Goal: Navigation & Orientation: Find specific page/section

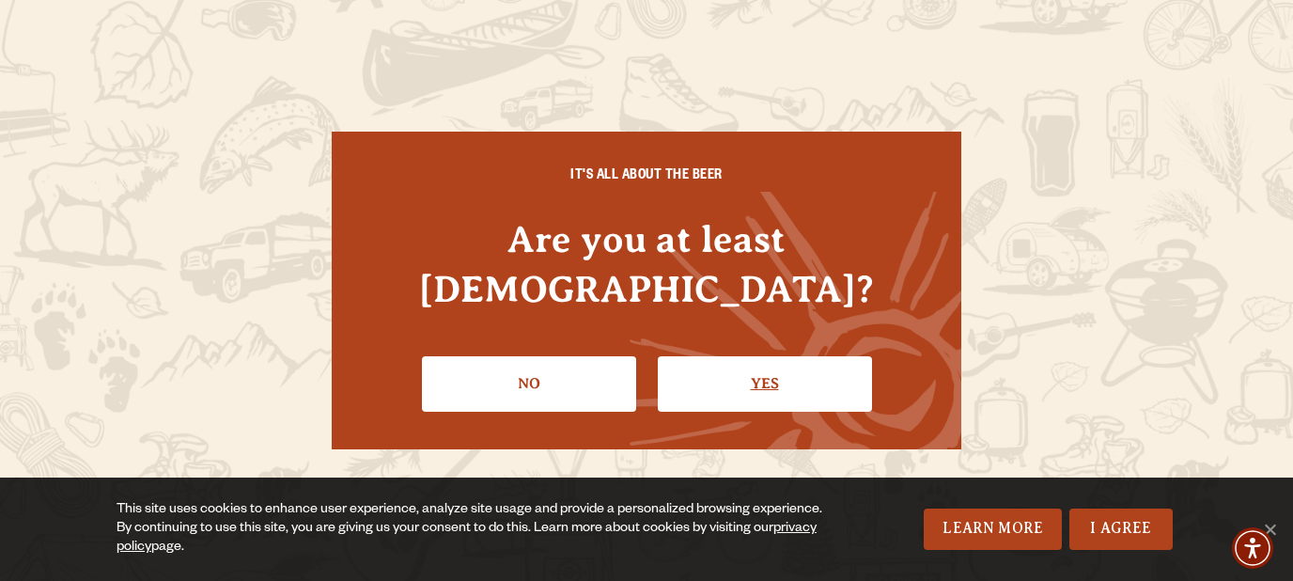
click at [732, 356] on link "Yes" at bounding box center [765, 383] width 214 height 55
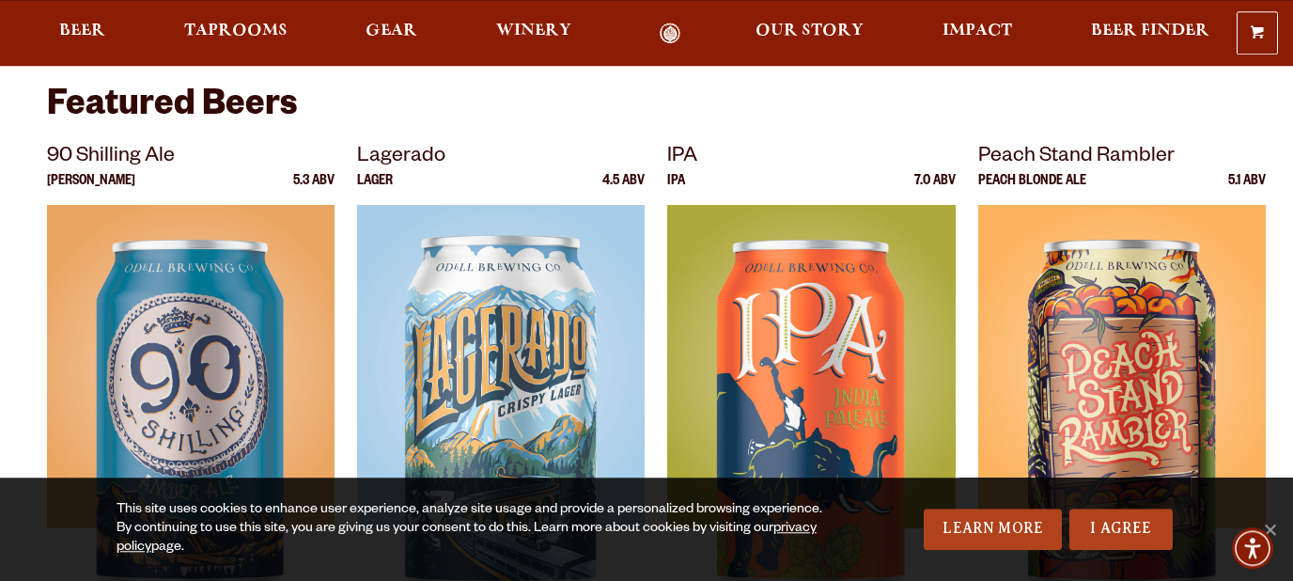
scroll to position [673, 0]
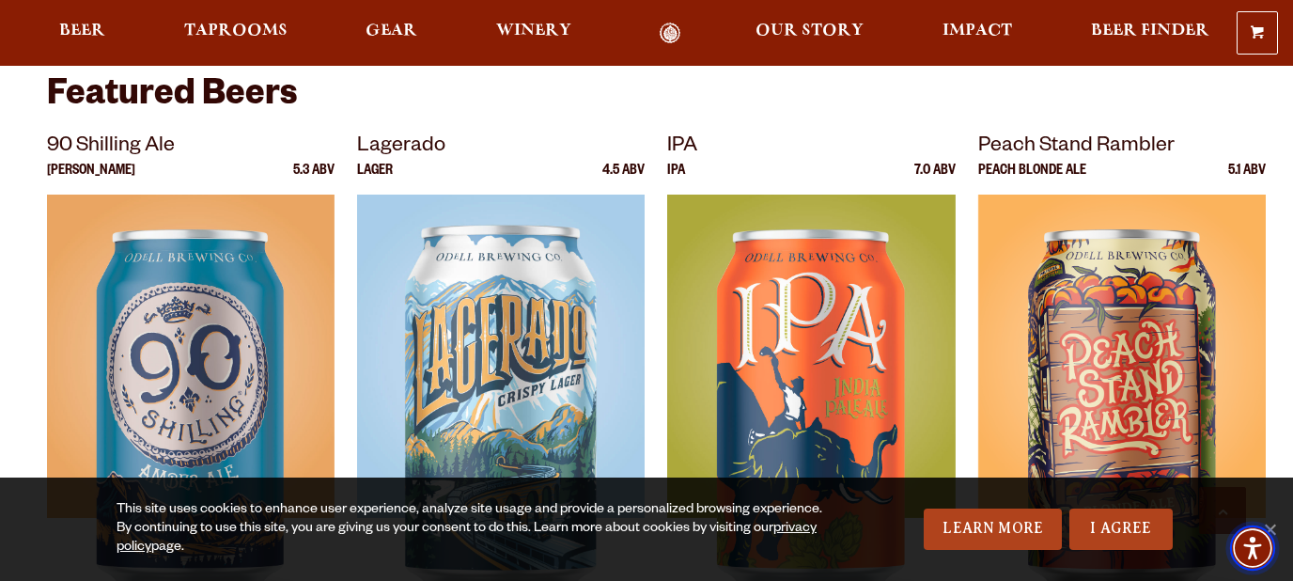
click at [1274, 526] on img "Accessibility Menu" at bounding box center [1252, 547] width 45 height 45
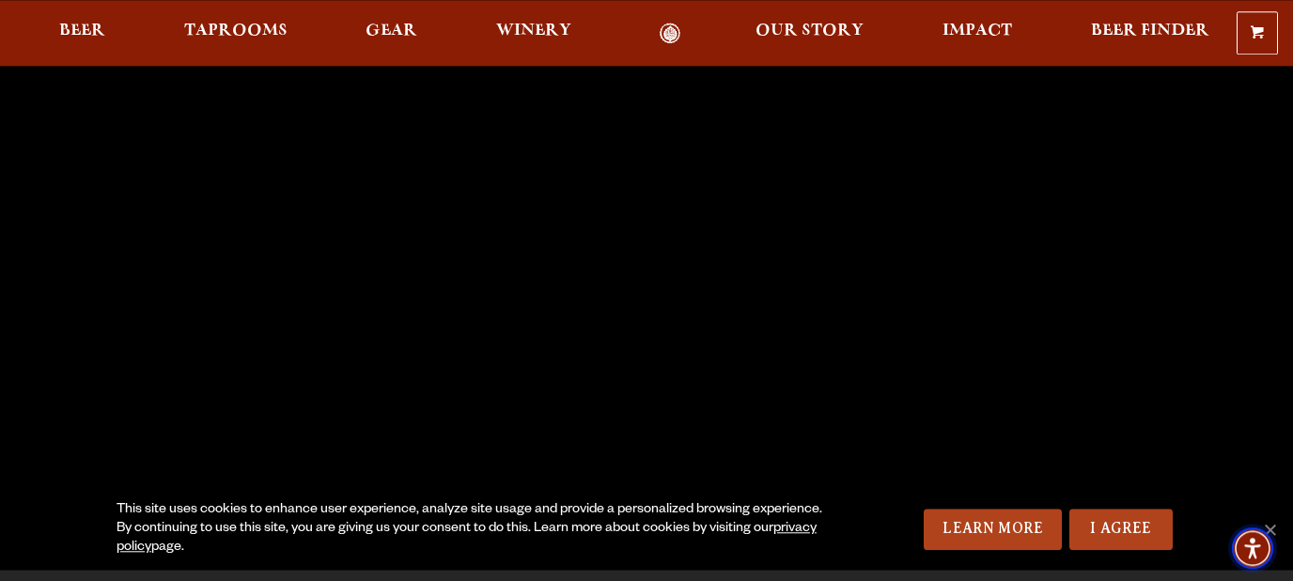
scroll to position [0, 0]
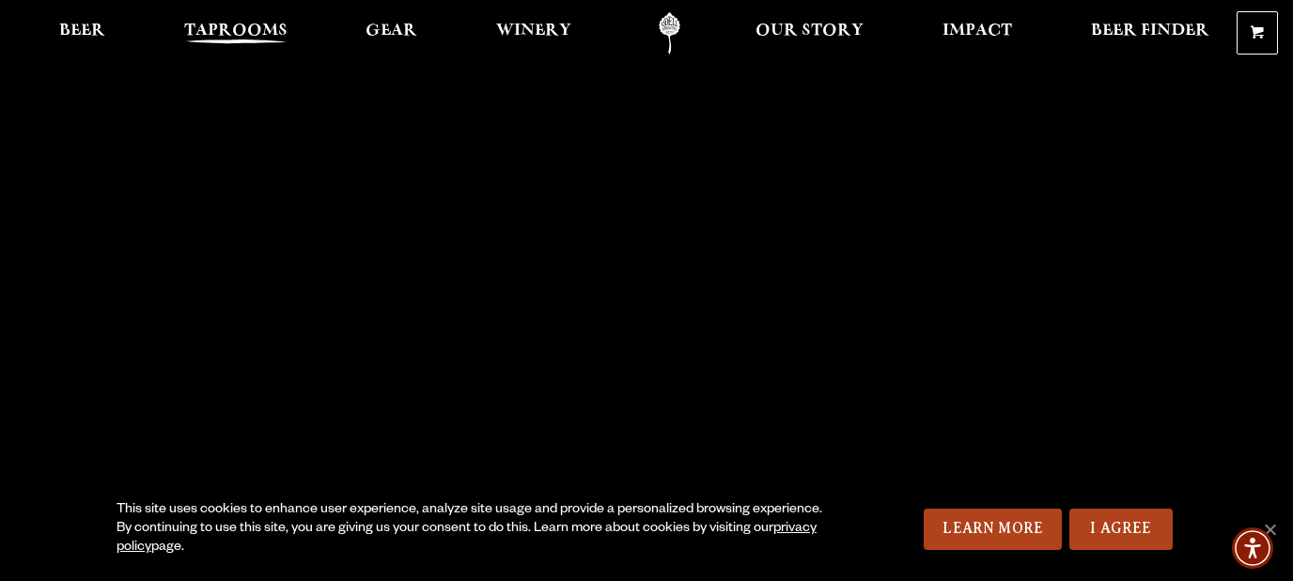
click at [217, 30] on span "Taprooms" at bounding box center [235, 30] width 103 height 15
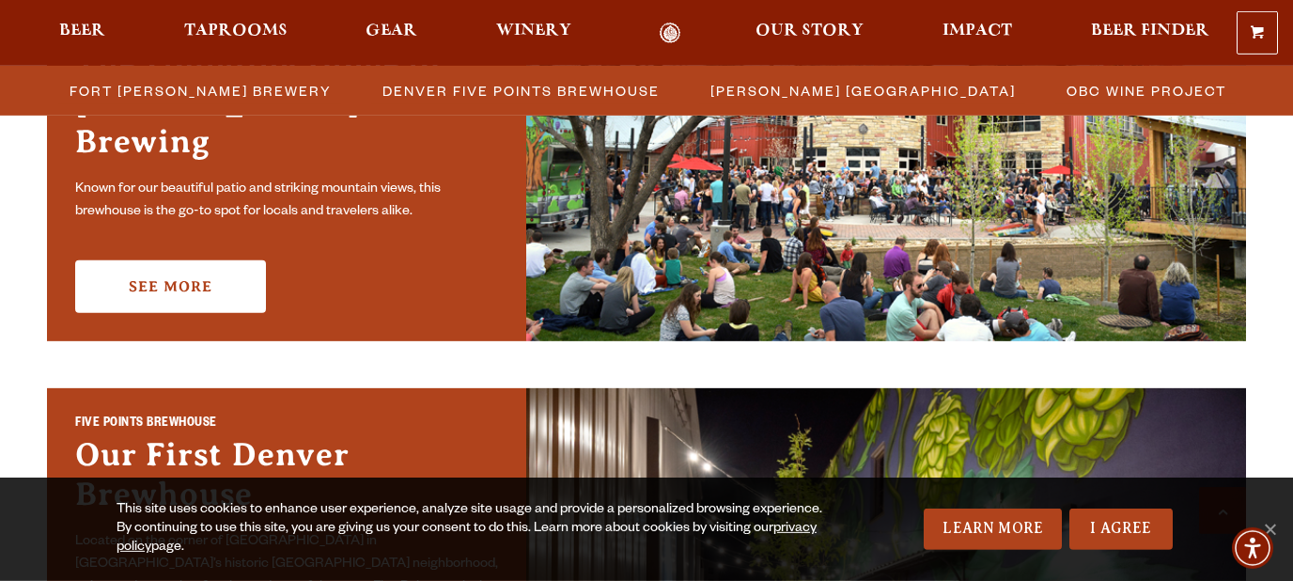
scroll to position [808, 0]
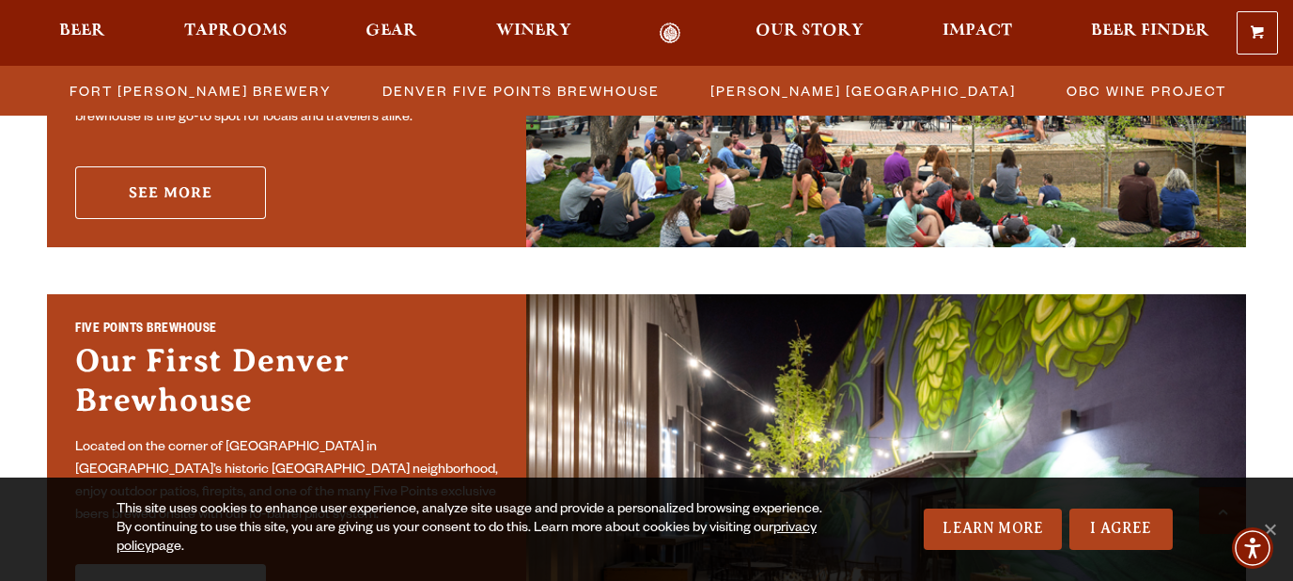
click at [184, 166] on link "See More" at bounding box center [170, 192] width 191 height 53
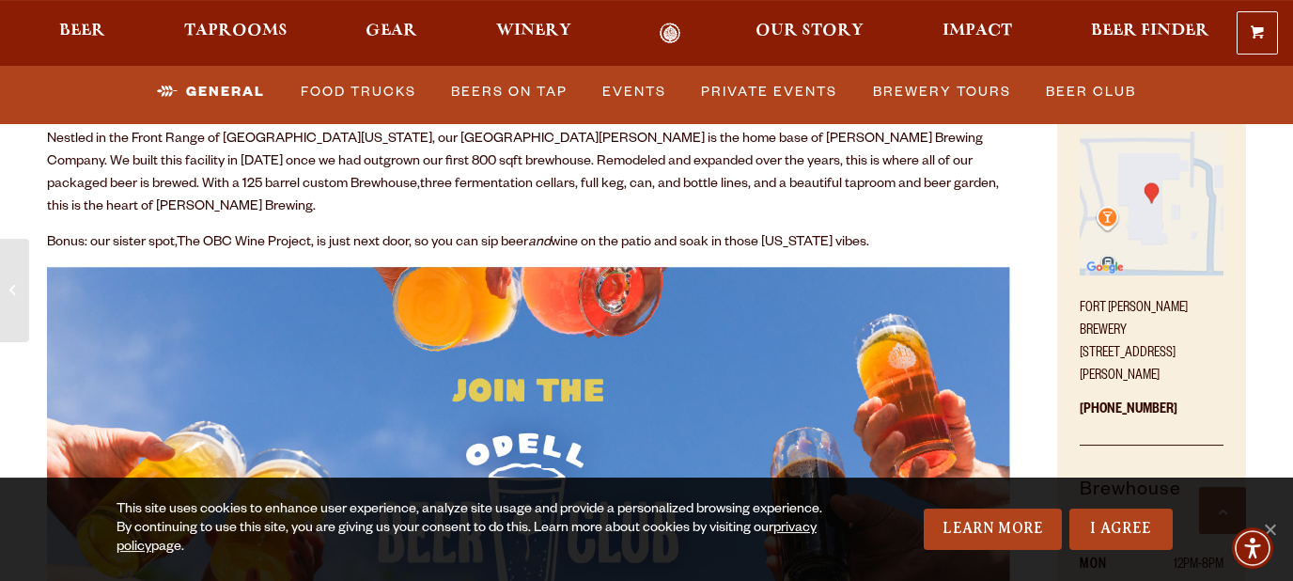
scroll to position [808, 0]
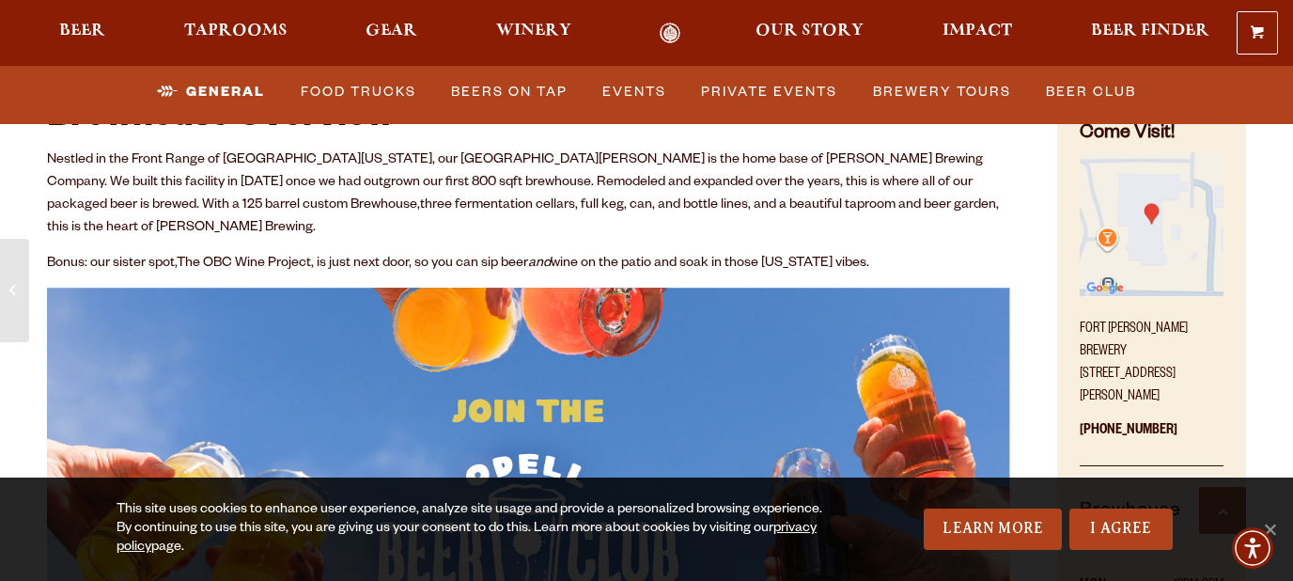
click at [1190, 253] on img "Find on Google Maps (opens in a new window)" at bounding box center [1152, 224] width 144 height 144
